Goal: Transaction & Acquisition: Purchase product/service

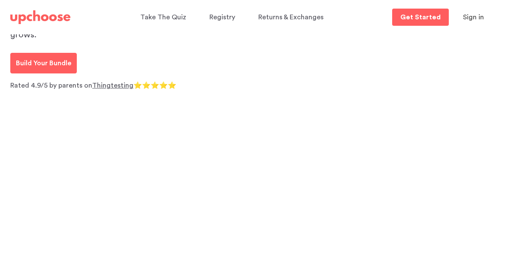
scroll to position [43, 0]
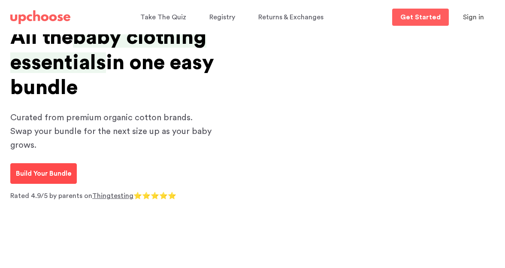
click at [49, 168] on p "Build Your Bundle" at bounding box center [43, 173] width 55 height 10
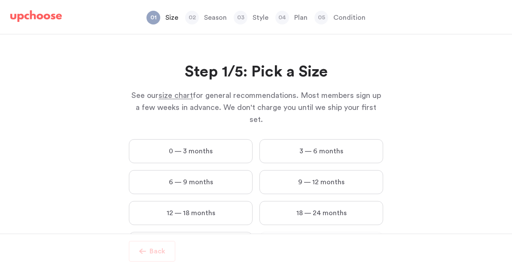
click at [215, 139] on label "0 — 3 months" at bounding box center [191, 151] width 124 height 24
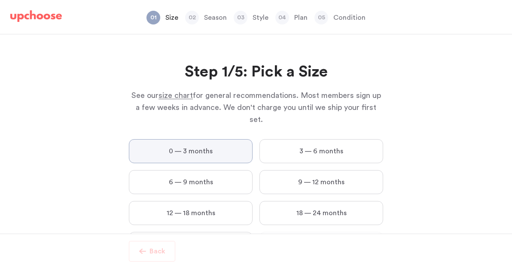
click at [0, 0] on months "0 — 3 months" at bounding box center [0, 0] width 0 height 0
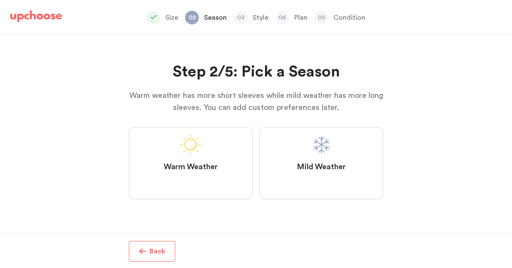
click at [318, 158] on label "Mild Weather" at bounding box center [321, 163] width 124 height 72
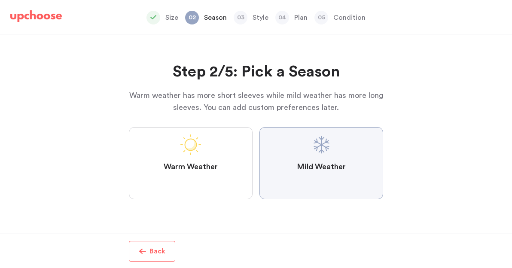
click at [0, 0] on Weather "Mild Weather" at bounding box center [0, 0] width 0 height 0
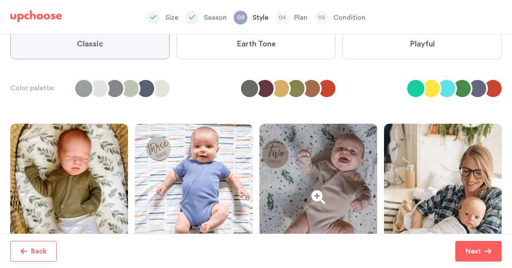
scroll to position [43, 0]
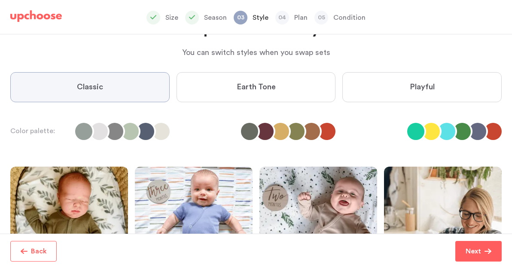
click at [289, 84] on label "Earth Tone" at bounding box center [255, 87] width 159 height 30
click at [0, 0] on Tone "Earth Tone" at bounding box center [0, 0] width 0 height 0
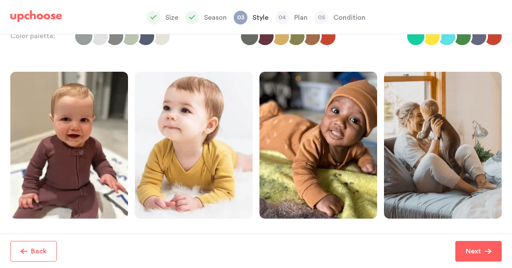
scroll to position [197, 0]
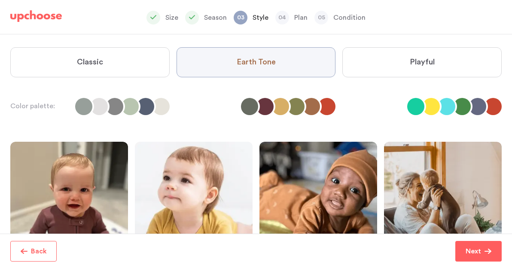
click at [410, 67] on label "Playful" at bounding box center [421, 62] width 159 height 30
click at [0, 0] on input "Playful" at bounding box center [0, 0] width 0 height 0
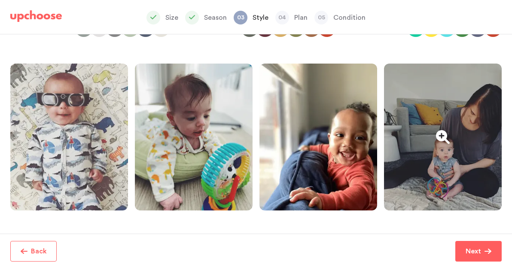
scroll to position [154, 0]
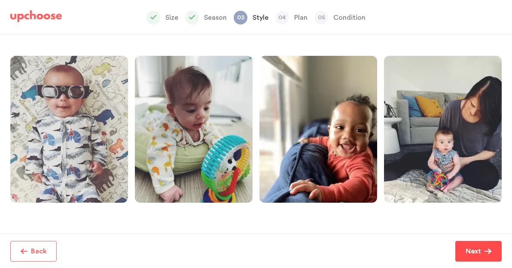
click at [465, 246] on button "Next" at bounding box center [478, 251] width 46 height 21
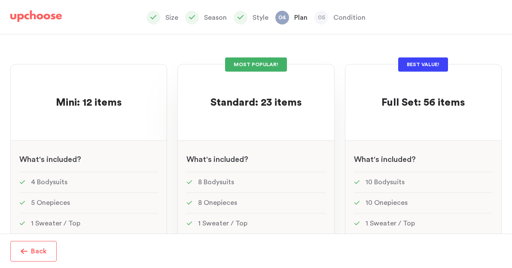
scroll to position [59, 0]
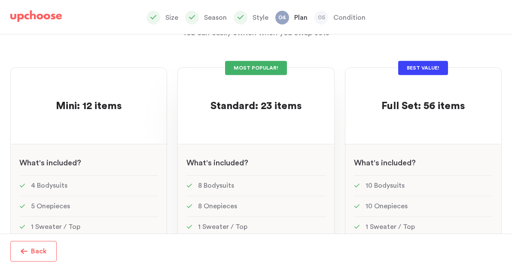
click at [264, 107] on span "Standard: 23 items" at bounding box center [255, 106] width 91 height 10
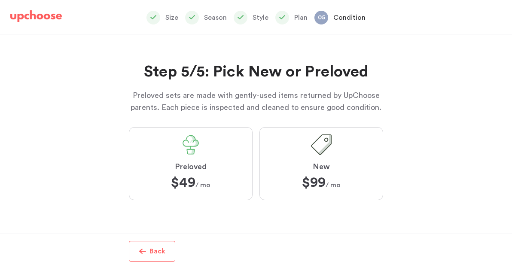
click at [191, 159] on label "Preloved $49 $49 / mo" at bounding box center [191, 163] width 124 height 73
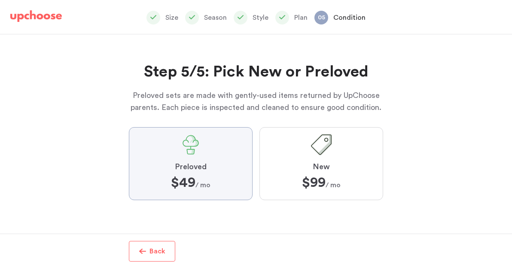
click at [0, 0] on input "Preloved $49 $49 / mo" at bounding box center [0, 0] width 0 height 0
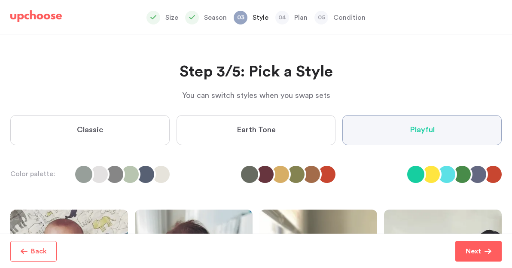
scroll to position [197, 0]
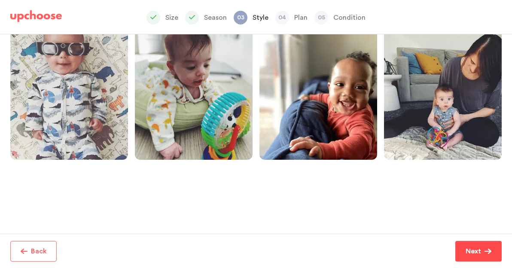
click at [481, 247] on span "Next" at bounding box center [474, 251] width 19 height 10
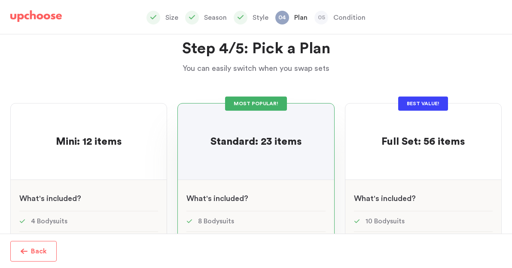
scroll to position [16, 0]
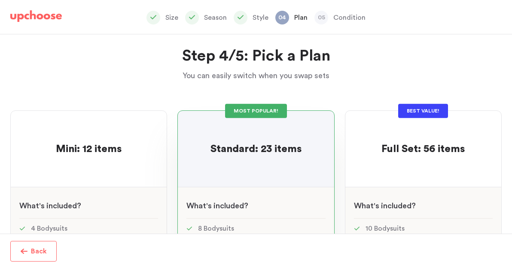
click at [270, 129] on p at bounding box center [255, 136] width 91 height 14
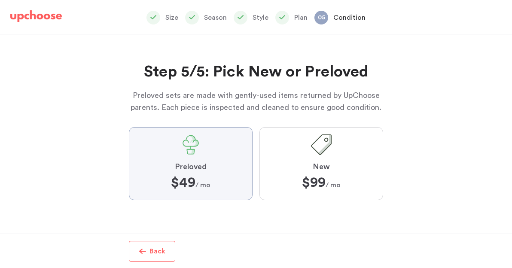
click at [225, 155] on label "Preloved $49 $49 / mo" at bounding box center [191, 163] width 124 height 73
click at [0, 0] on input "Preloved $49 $49 / mo" at bounding box center [0, 0] width 0 height 0
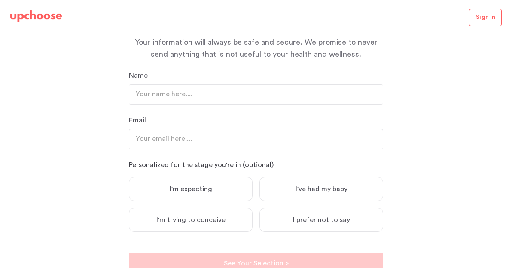
scroll to position [100, 0]
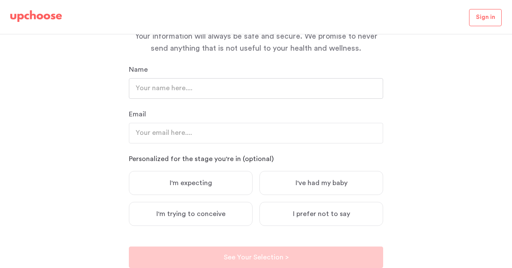
click at [173, 89] on input "text" at bounding box center [256, 88] width 254 height 21
type input "[PERSON_NAME]"
click at [212, 135] on input "email" at bounding box center [256, 133] width 254 height 21
type input "[PERSON_NAME][EMAIL_ADDRESS][DOMAIN_NAME]"
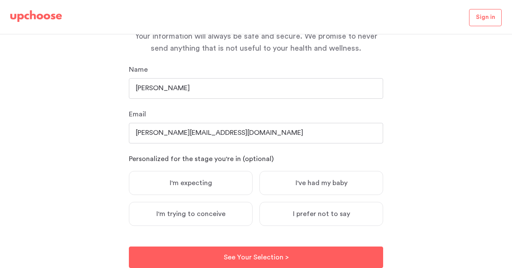
click at [226, 182] on label "I'm expecting" at bounding box center [191, 183] width 124 height 24
click at [0, 0] on input "I'm expecting" at bounding box center [0, 0] width 0 height 0
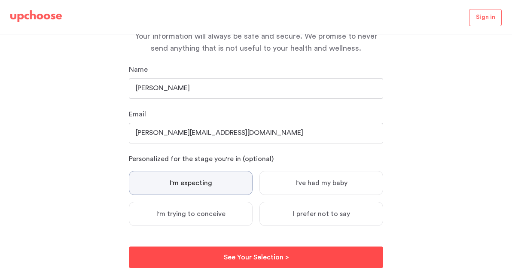
click at [266, 254] on p "See Your Selection >" at bounding box center [256, 257] width 65 height 10
